Goal: Task Accomplishment & Management: Complete application form

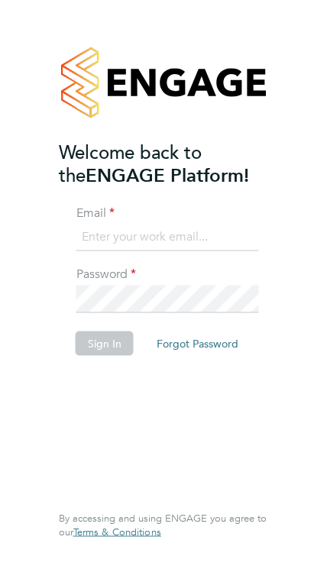
click at [240, 261] on li "Email" at bounding box center [164, 236] width 210 height 62
click at [230, 246] on input at bounding box center [167, 238] width 183 height 28
type input "[EMAIL_ADDRESS][DOMAIN_NAME]"
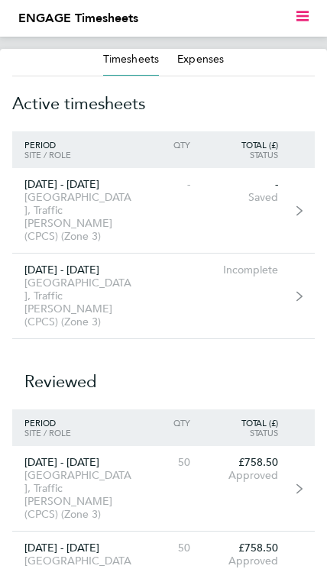
click at [275, 275] on link "[DATE] - [DATE] [GEOGRAPHIC_DATA], Traffic [PERSON_NAME] (CPCS) (Zone 3) Incomp…" at bounding box center [163, 297] width 303 height 86
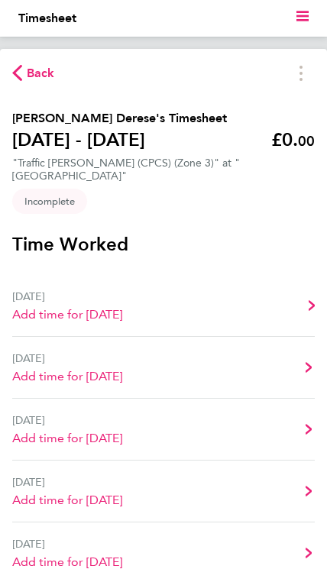
click at [159, 315] on link "[DATE] Add time for [DATE] Add time for [DATE]" at bounding box center [163, 306] width 303 height 62
select select "30"
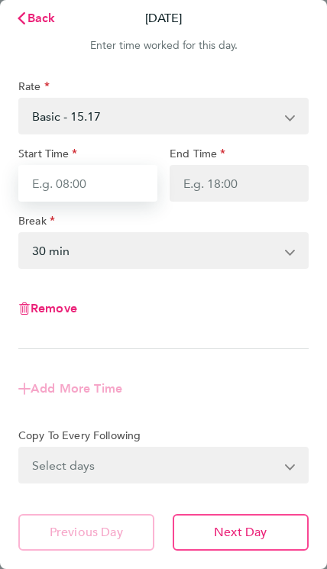
click at [100, 183] on input "Start Time" at bounding box center [87, 183] width 139 height 37
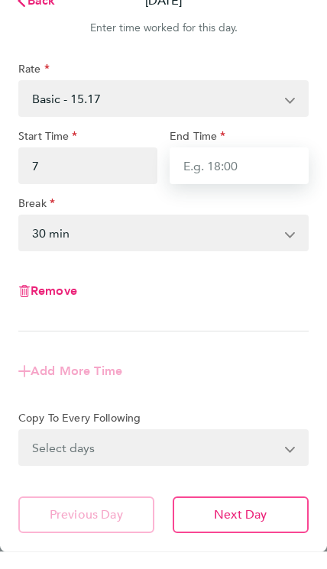
click at [245, 174] on input "End Time" at bounding box center [239, 183] width 139 height 37
type input "07:00"
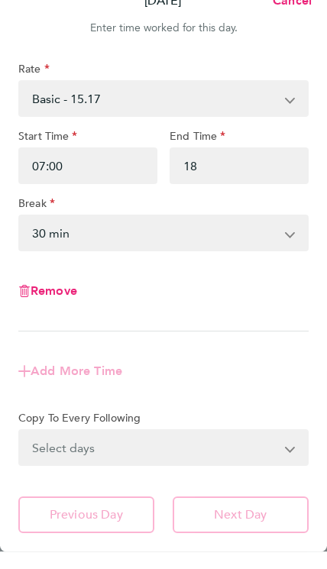
type input "18:00"
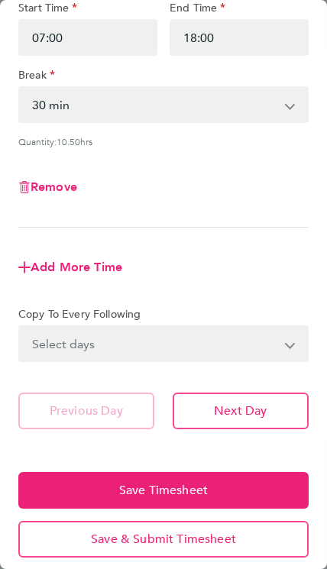
scroll to position [145, 0]
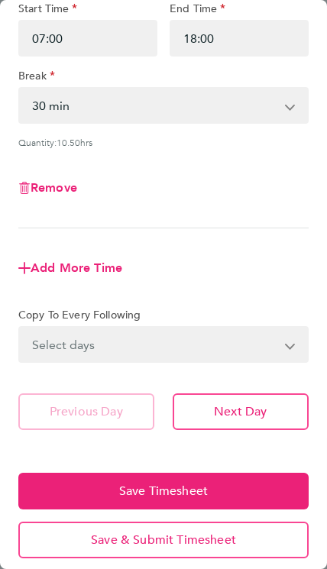
click at [212, 345] on select "Select days Day Weekday (Mon-Fri) Weekend (Sat-Sun) [DATE] [DATE] [DATE] [DATE]…" at bounding box center [155, 345] width 270 height 34
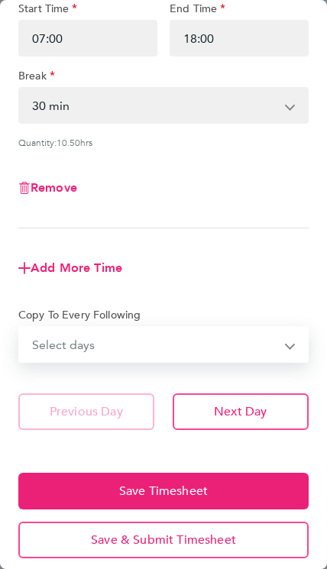
select select "WEEKDAY"
select select "[DATE]"
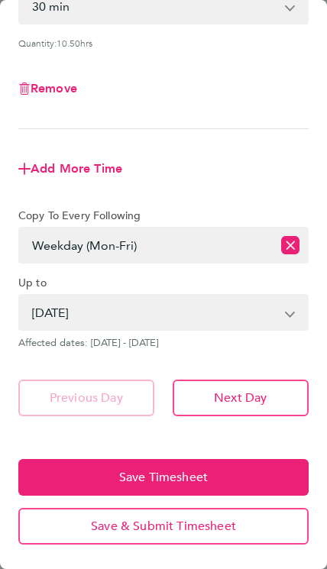
scroll to position [245, 0]
click at [180, 468] on button "Save Timesheet" at bounding box center [163, 477] width 290 height 37
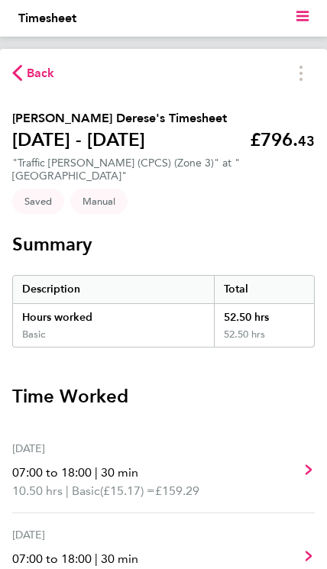
click at [50, 76] on span "Back" at bounding box center [41, 73] width 28 height 18
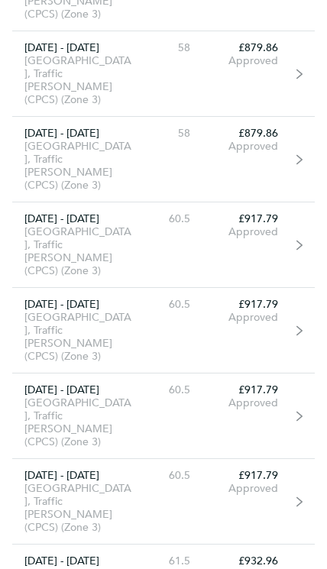
scroll to position [2982, 0]
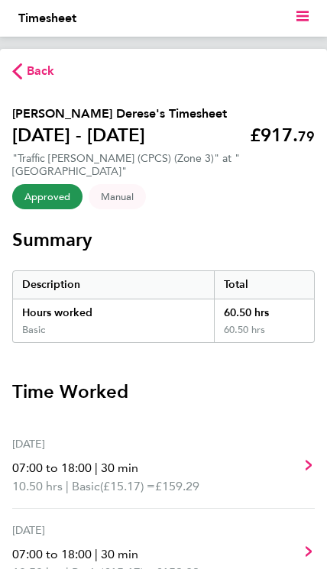
click at [36, 62] on button "Back" at bounding box center [33, 70] width 43 height 19
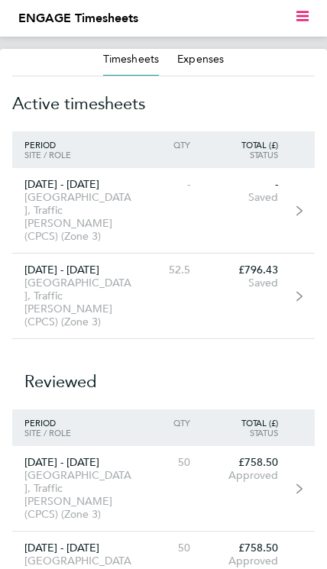
click at [264, 277] on div "Saved" at bounding box center [246, 283] width 88 height 13
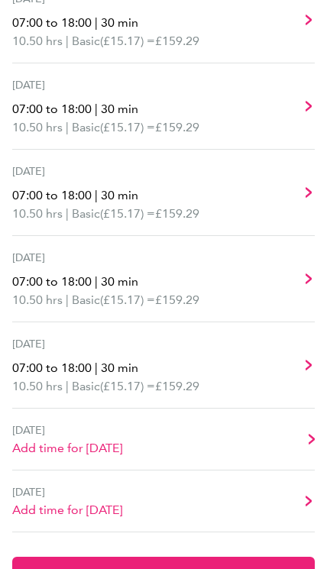
scroll to position [449, 0]
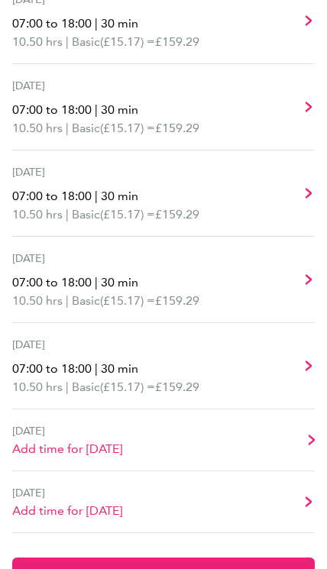
click at [167, 441] on link "Sat 27 Sep Add time for Sat 27 Sep Add time for Sat 27 Sep" at bounding box center [163, 441] width 303 height 62
select select "30"
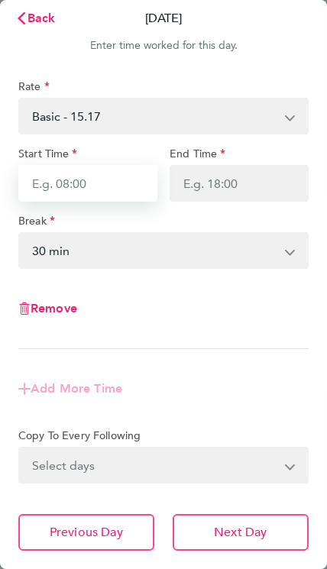
click at [101, 183] on input "Start Time" at bounding box center [87, 183] width 139 height 37
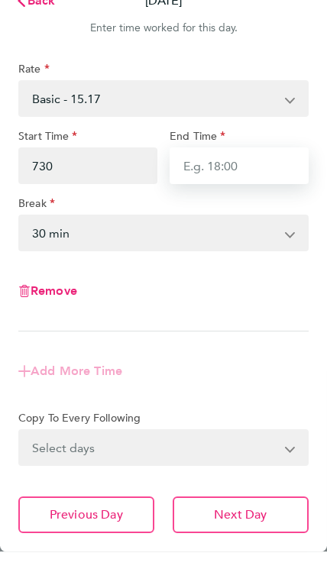
click at [246, 165] on input "End Time" at bounding box center [239, 183] width 139 height 37
type input "07:30"
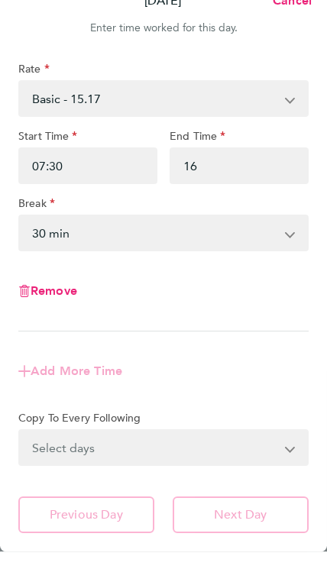
type input "16:00"
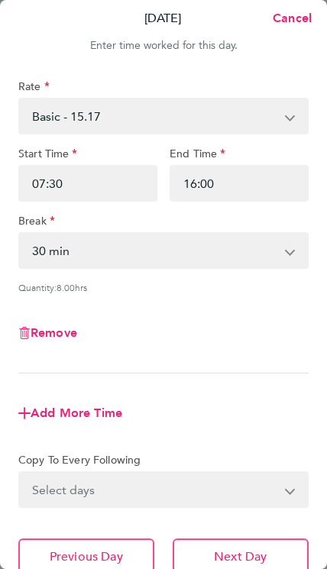
scroll to position [93, 0]
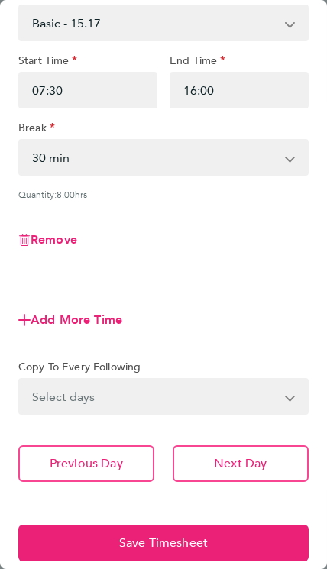
click at [209, 543] on button "Save Timesheet" at bounding box center [163, 543] width 290 height 37
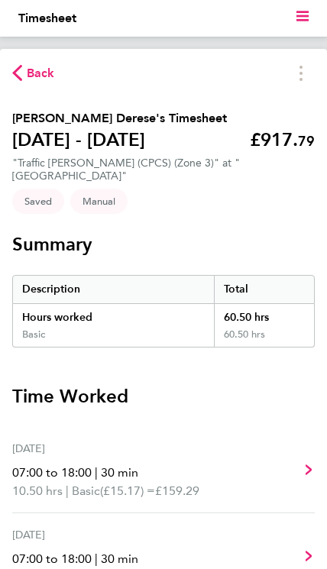
click at [44, 76] on span "Back" at bounding box center [41, 73] width 28 height 18
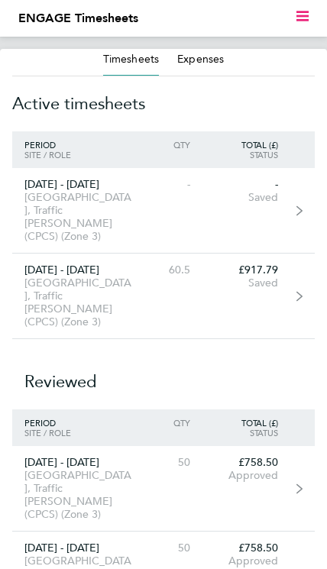
click at [274, 277] on div "Saved" at bounding box center [246, 283] width 88 height 13
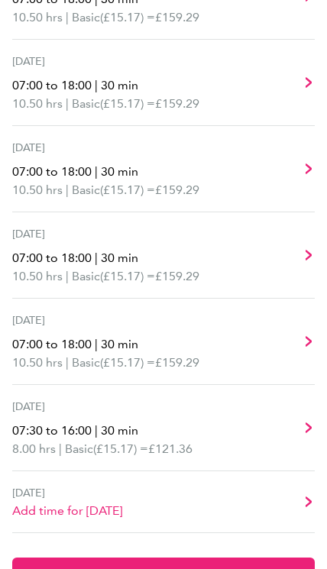
click at [197, 568] on span "Submit For Approval" at bounding box center [163, 575] width 118 height 15
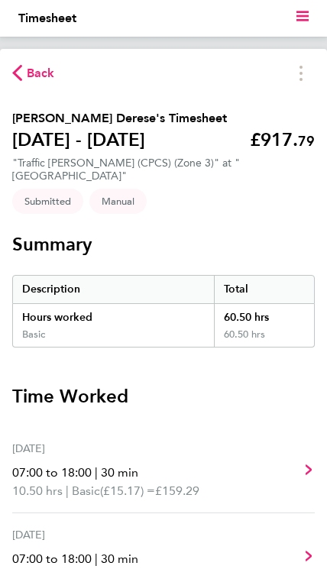
click at [46, 74] on span "Back" at bounding box center [41, 73] width 28 height 18
